Goal: Task Accomplishment & Management: Complete application form

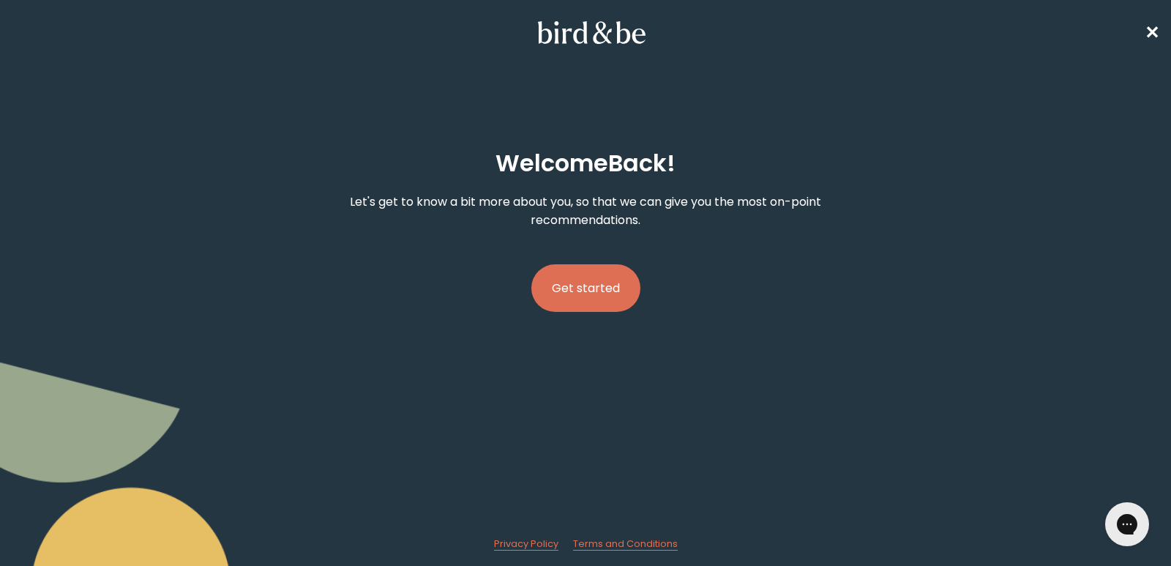
click at [589, 288] on button "Get started" at bounding box center [586, 288] width 109 height 48
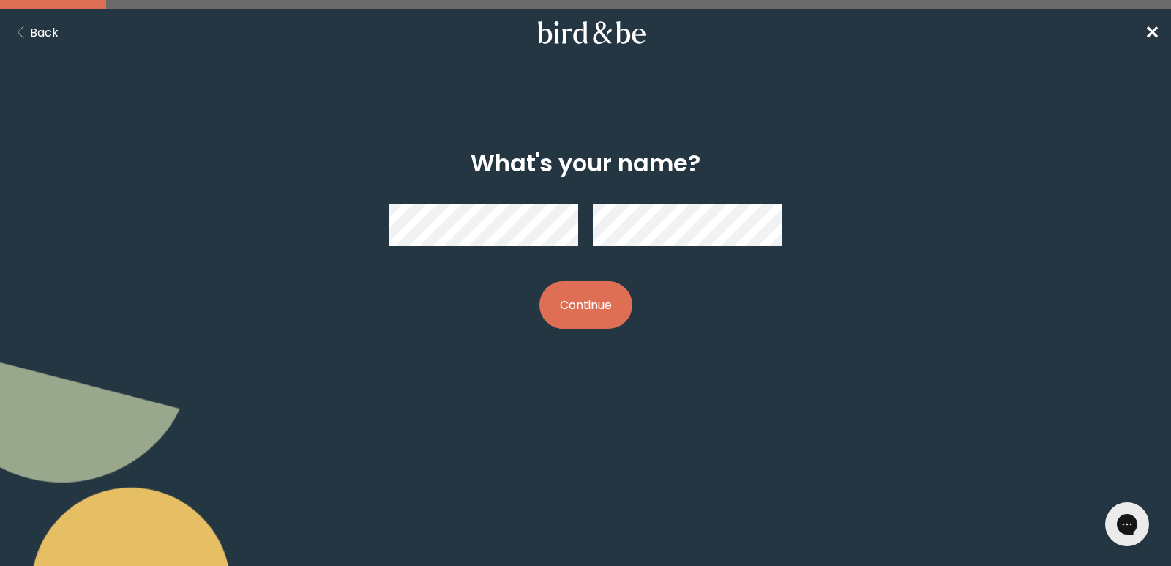
click at [585, 303] on button "Continue" at bounding box center [586, 305] width 93 height 48
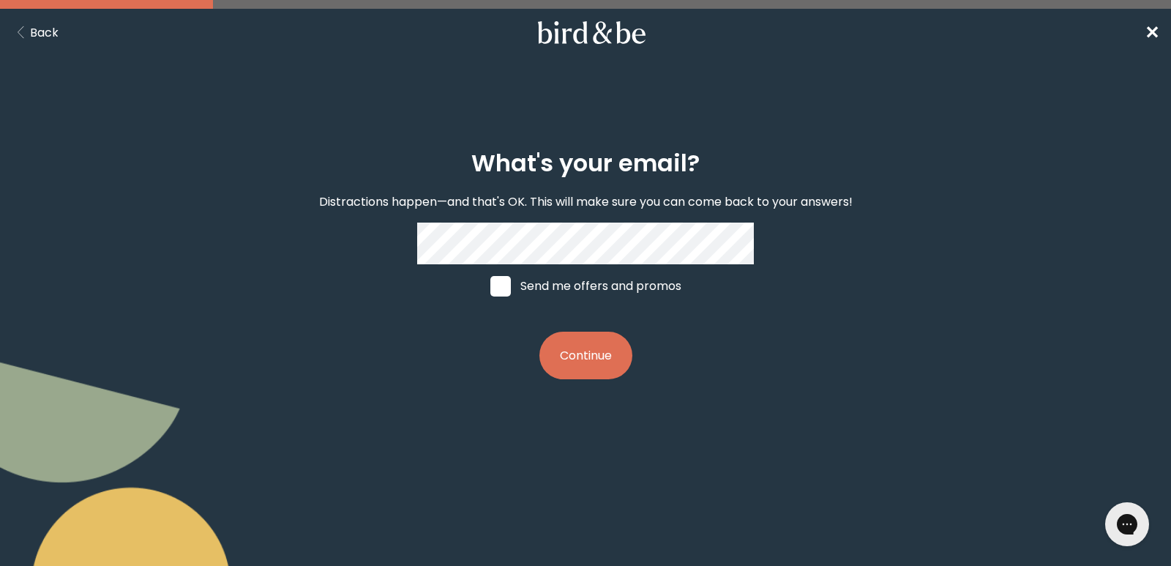
click at [501, 287] on span at bounding box center [501, 286] width 20 height 20
click at [491, 286] on input "Send me offers and promos" at bounding box center [490, 286] width 1 height 1
checkbox input "true"
click at [595, 352] on button "Continue" at bounding box center [586, 356] width 93 height 48
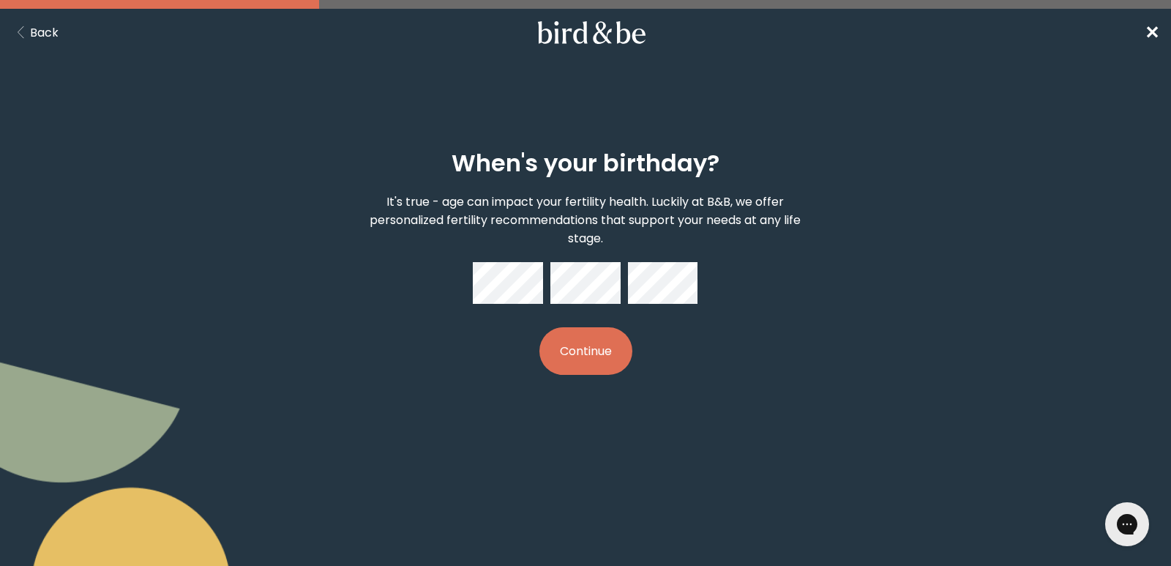
click at [595, 352] on button "Continue" at bounding box center [586, 351] width 93 height 48
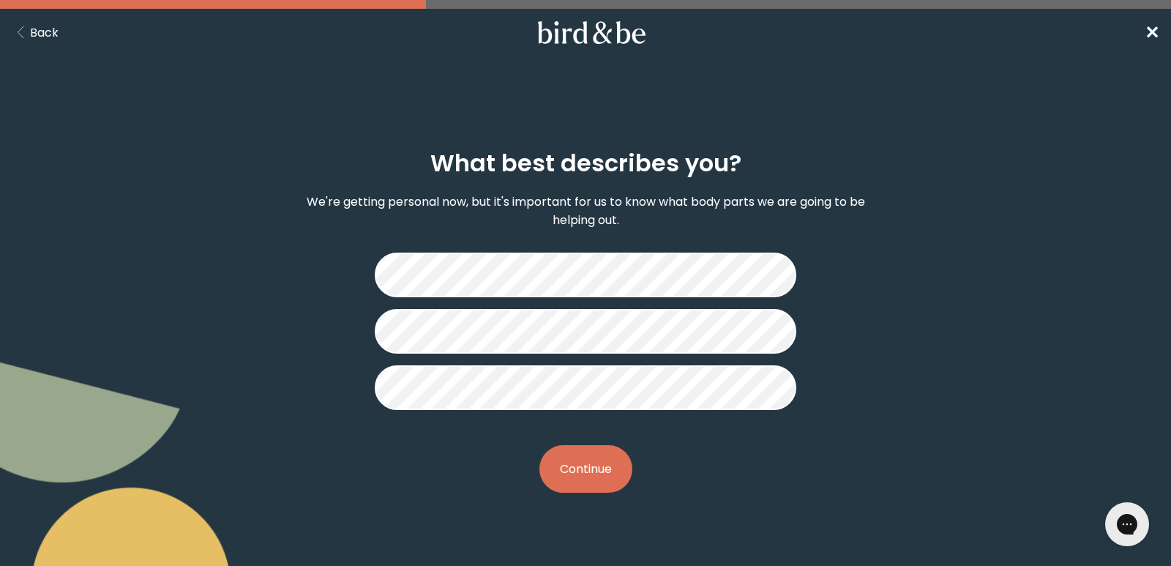
click at [579, 464] on button "Continue" at bounding box center [586, 469] width 93 height 48
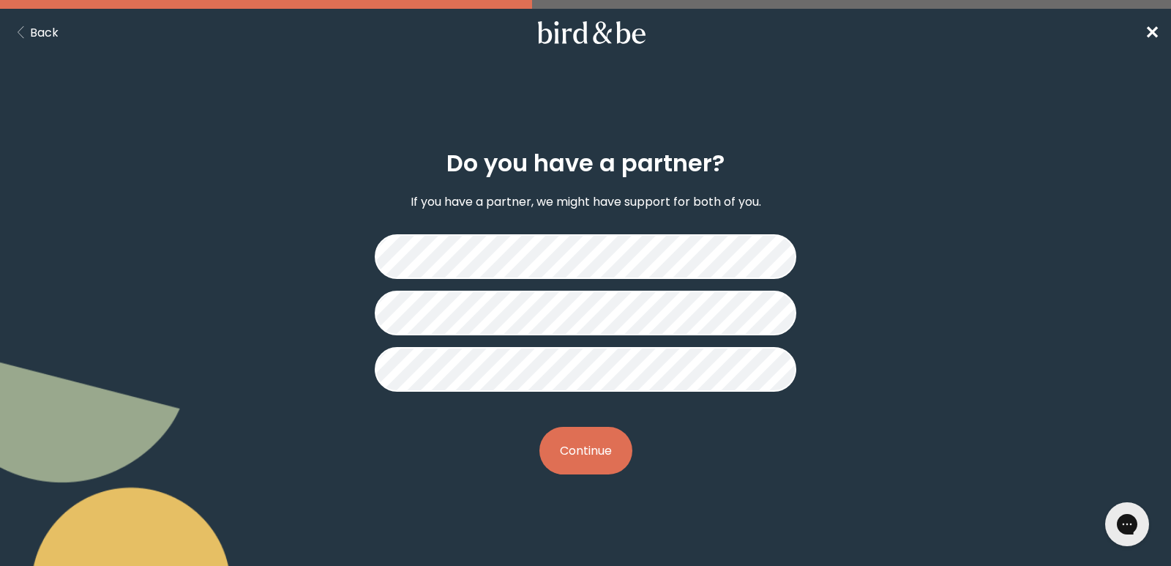
click at [588, 446] on button "Continue" at bounding box center [586, 451] width 93 height 48
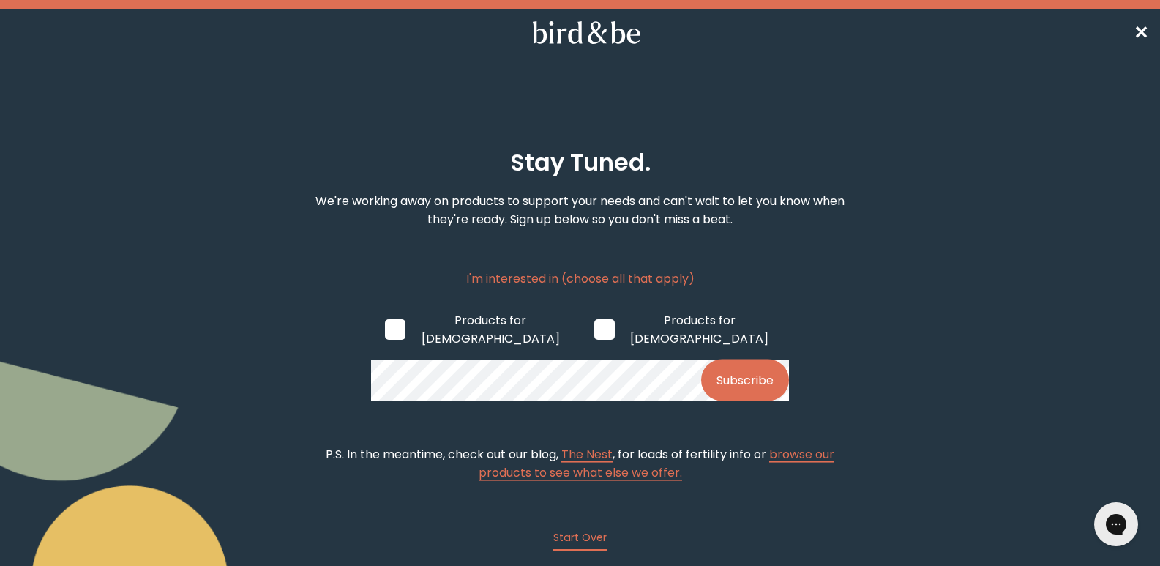
click at [399, 324] on span at bounding box center [395, 329] width 20 height 20
click at [385, 329] on input "Products for [DEMOGRAPHIC_DATA]" at bounding box center [384, 329] width 1 height 1
checkbox input "true"
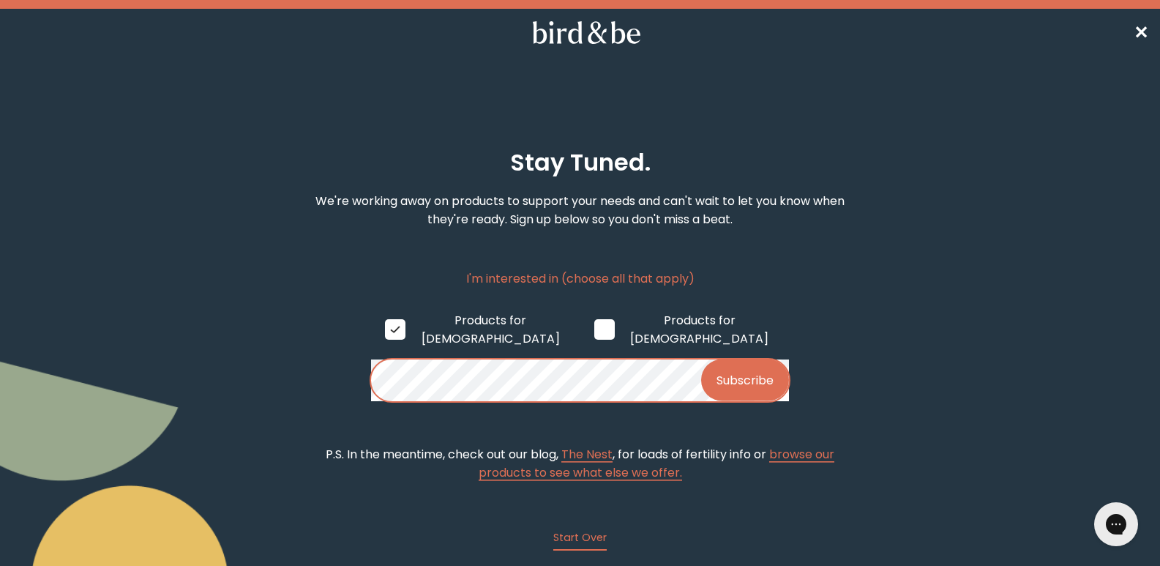
click at [742, 362] on button "Subscribe" at bounding box center [745, 380] width 88 height 42
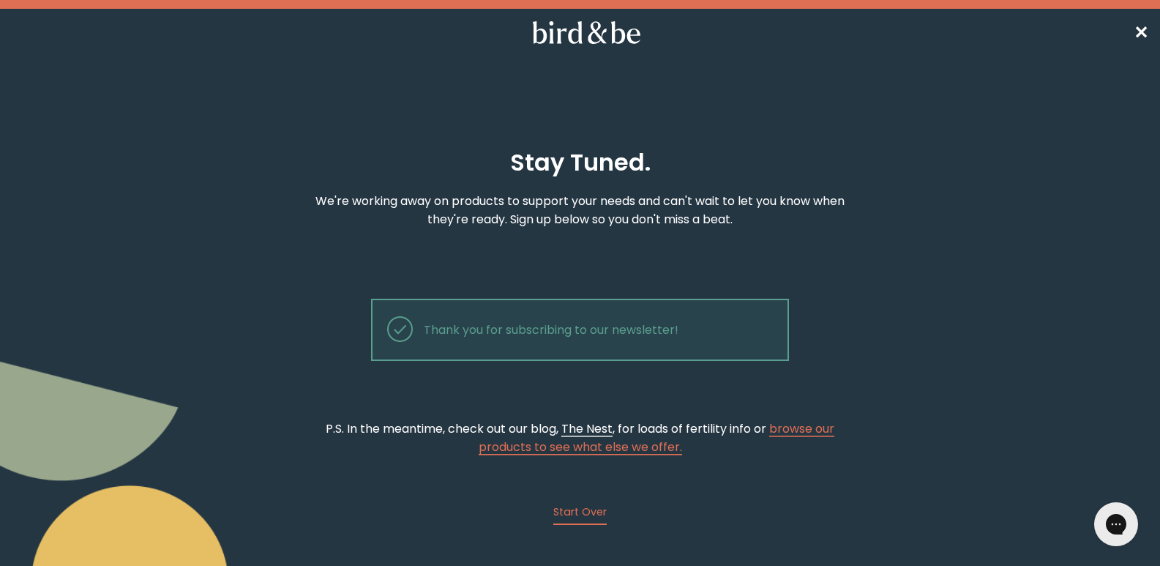
click at [597, 427] on span "The Nest" at bounding box center [587, 428] width 51 height 17
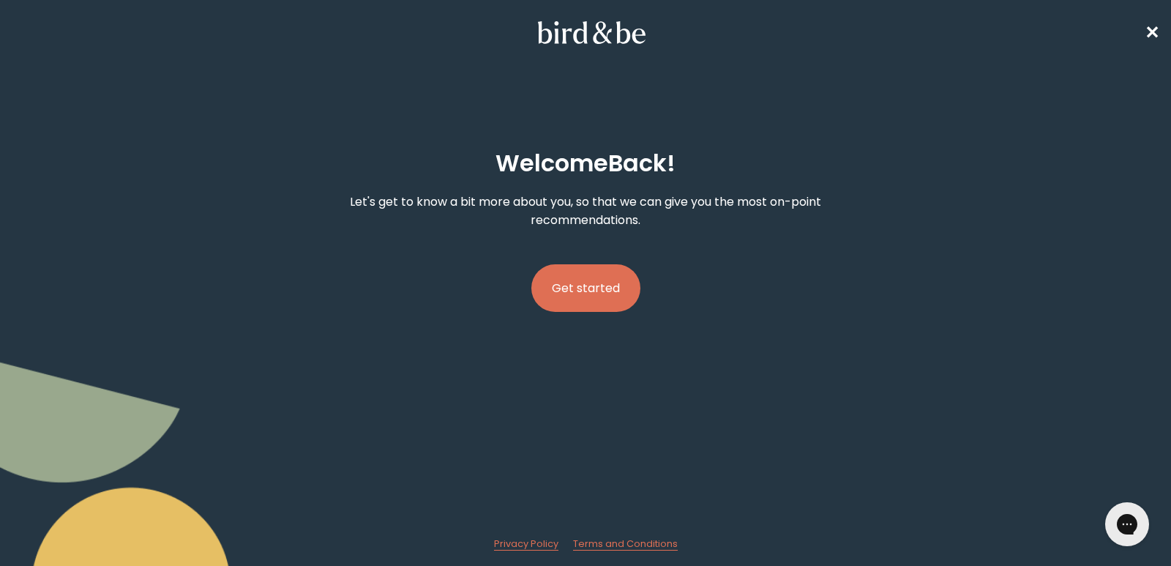
click at [580, 287] on button "Get started" at bounding box center [586, 288] width 109 height 48
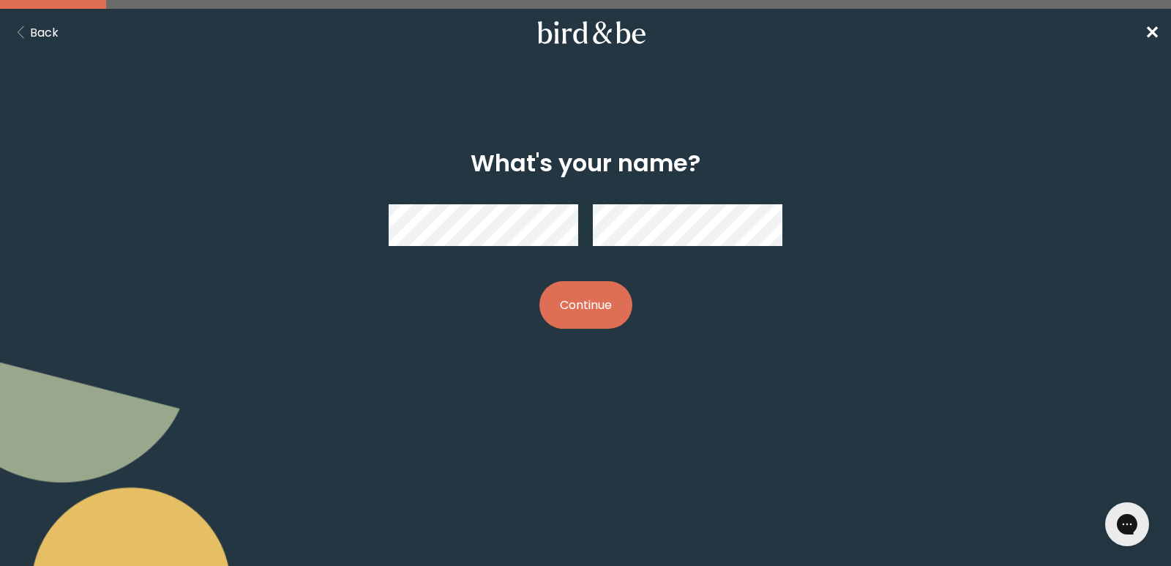
click at [575, 302] on button "Continue" at bounding box center [586, 305] width 93 height 48
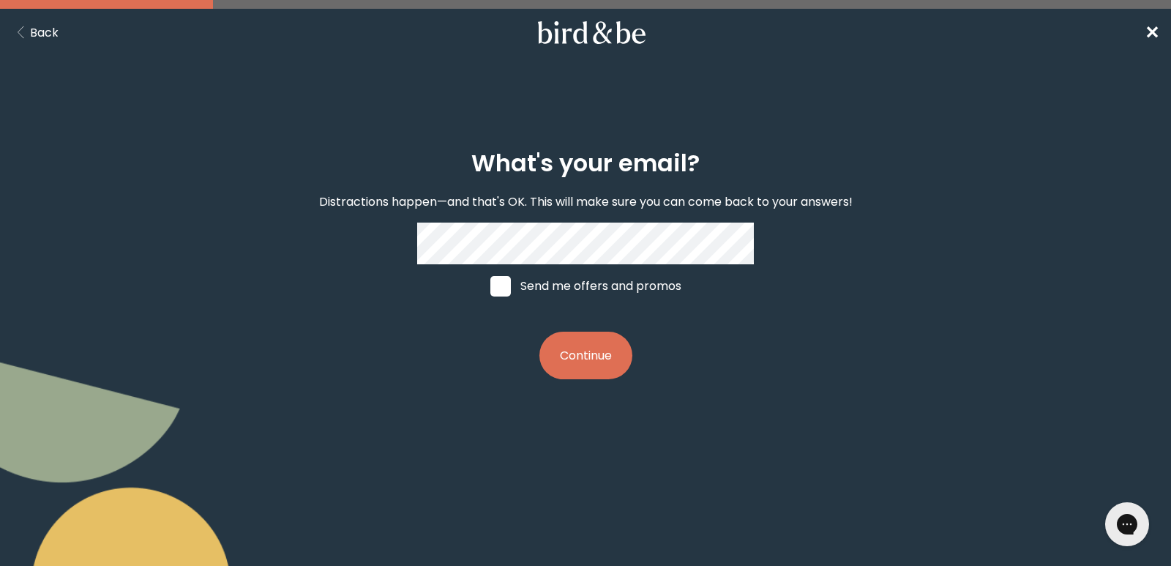
click at [593, 354] on button "Continue" at bounding box center [586, 356] width 93 height 48
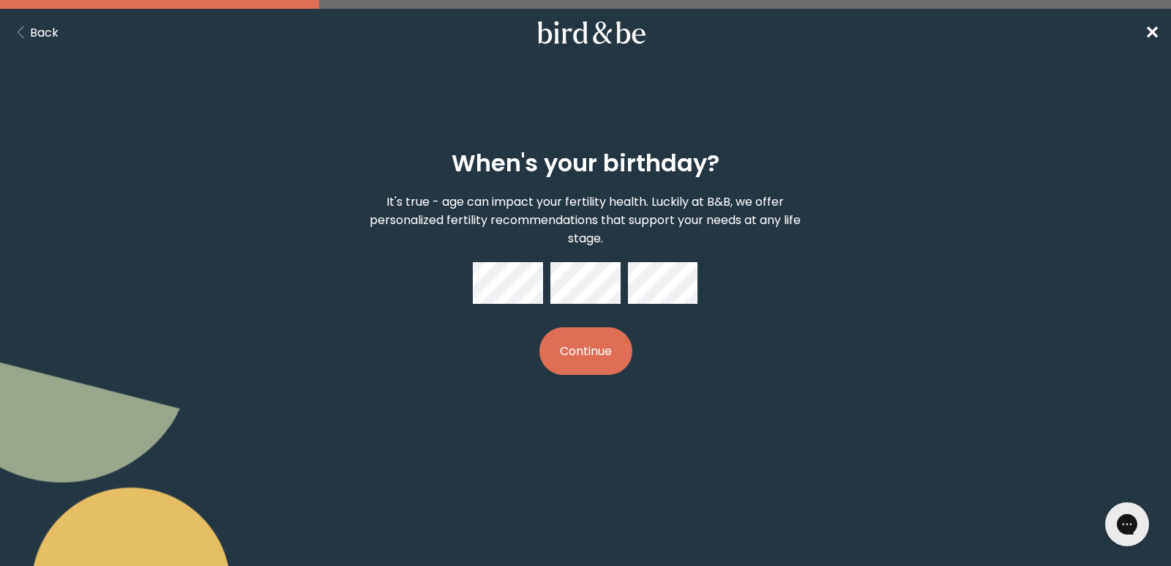
click at [593, 354] on button "Continue" at bounding box center [586, 351] width 93 height 48
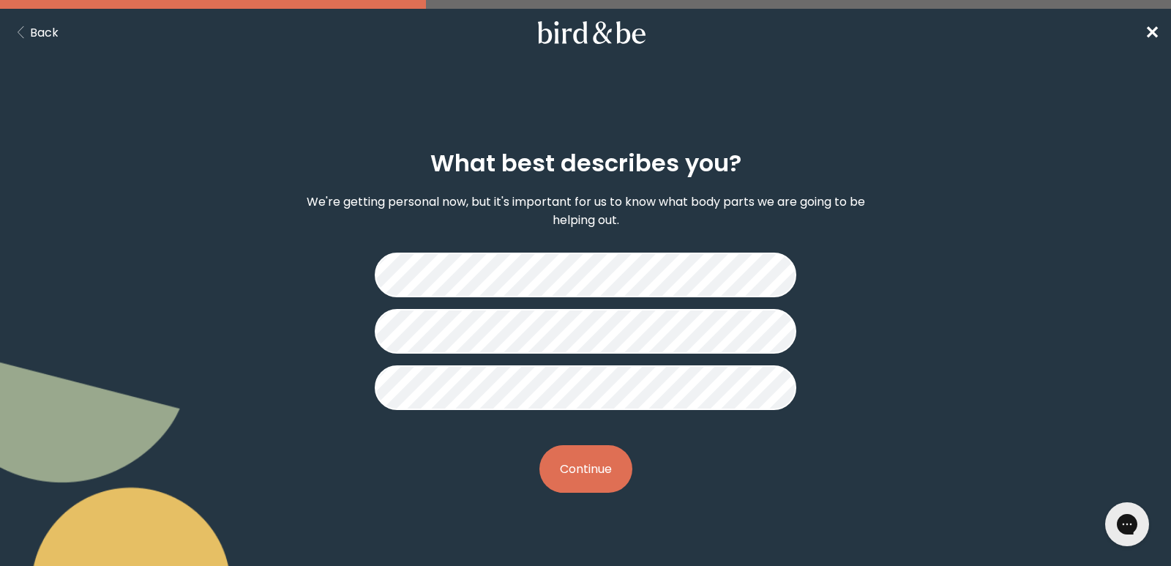
click at [593, 469] on button "Continue" at bounding box center [586, 469] width 93 height 48
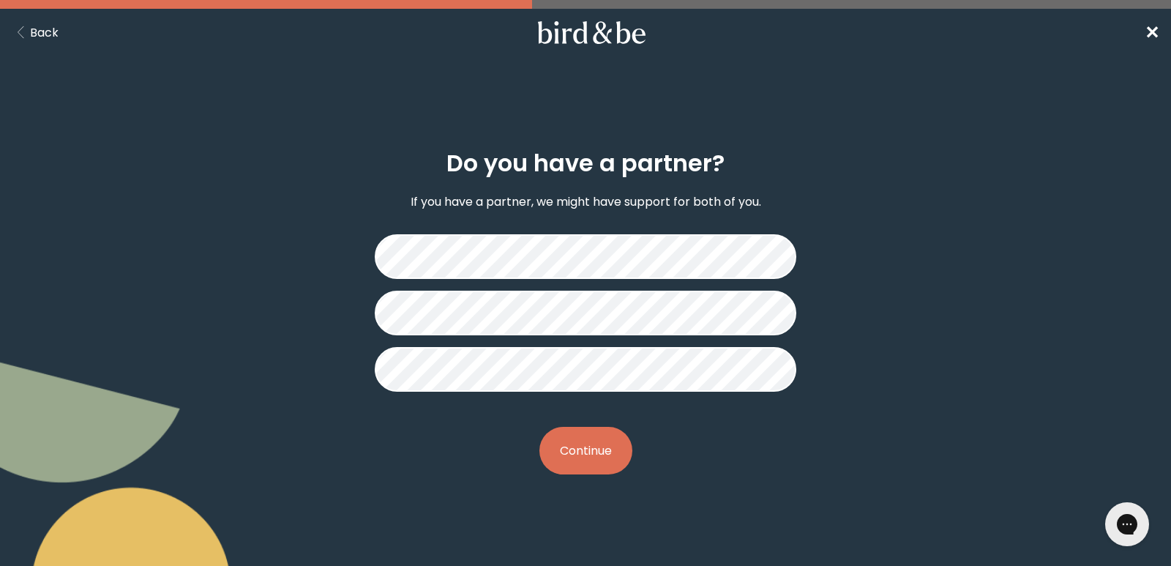
click at [592, 465] on button "Continue" at bounding box center [586, 451] width 93 height 48
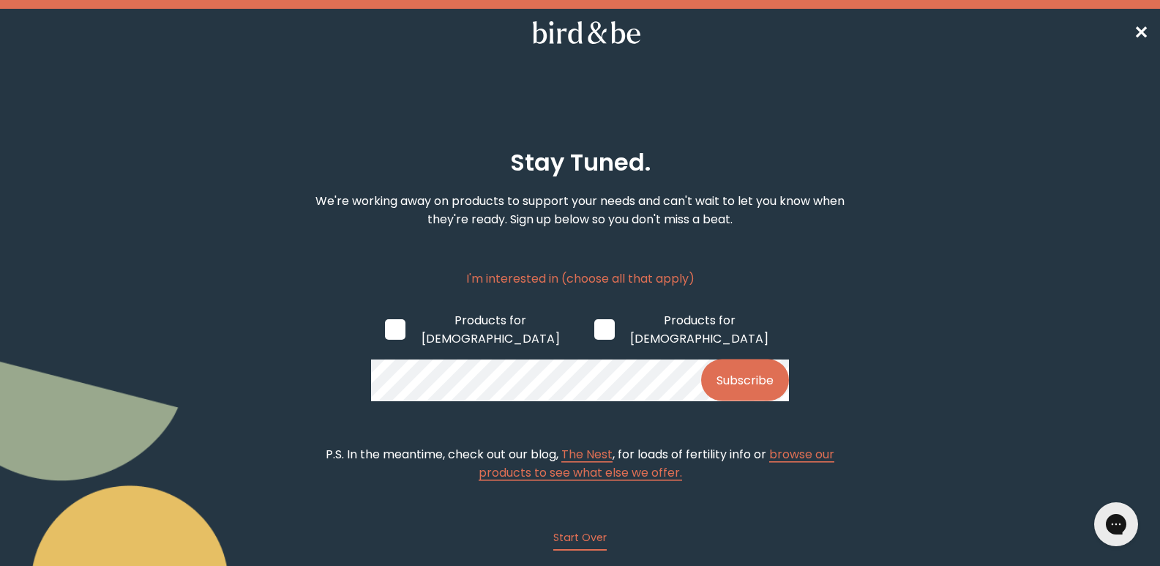
click at [394, 319] on span at bounding box center [395, 329] width 20 height 20
click at [385, 329] on input "Products for [DEMOGRAPHIC_DATA]" at bounding box center [384, 329] width 1 height 1
checkbox input "true"
click at [641, 451] on span "browse our products to see what else we offer." at bounding box center [657, 463] width 357 height 35
